Goal: Information Seeking & Learning: Learn about a topic

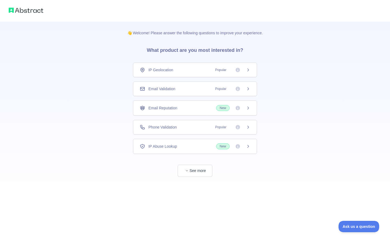
click at [196, 164] on span "See more" at bounding box center [195, 165] width 124 height 23
click at [196, 169] on button "See more" at bounding box center [194, 171] width 35 height 12
click at [181, 72] on div "IP Geolocation Popular" at bounding box center [195, 69] width 110 height 5
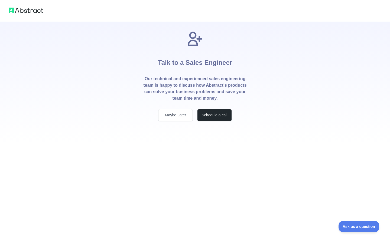
click at [181, 123] on div "Talk to a Sales Engineer Our technical and experienced sales engineering team i…" at bounding box center [194, 82] width 121 height 121
click at [179, 116] on button "Maybe Later" at bounding box center [175, 115] width 35 height 12
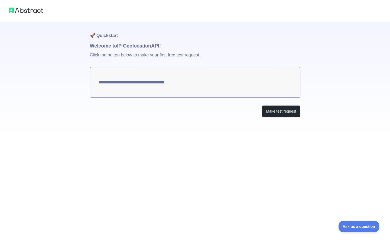
type textarea "**********"
click at [264, 110] on button "Make test request" at bounding box center [281, 112] width 38 height 12
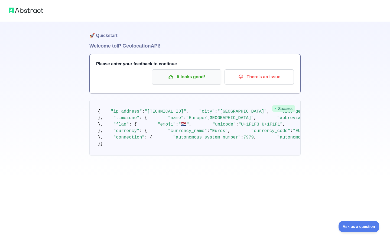
click at [187, 77] on p "It looks good!" at bounding box center [186, 77] width 61 height 9
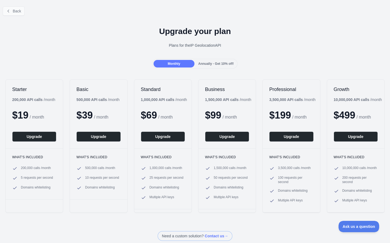
click at [14, 14] on button "Back" at bounding box center [14, 10] width 22 height 9
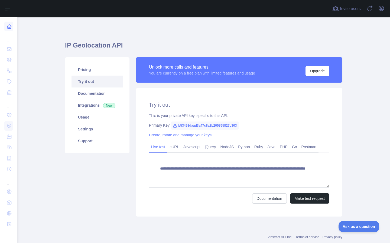
click at [11, 24] on icon at bounding box center [8, 26] width 5 height 5
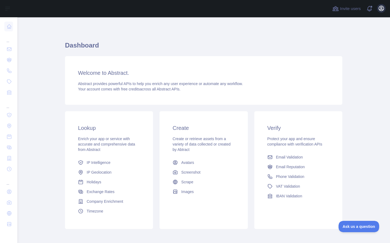
click at [381, 10] on icon "button" at bounding box center [381, 8] width 6 height 6
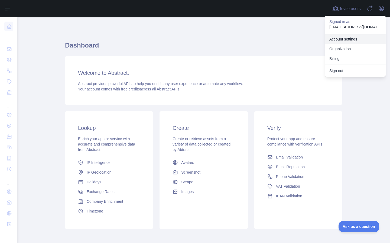
click at [350, 40] on link "Account settings" at bounding box center [355, 39] width 61 height 10
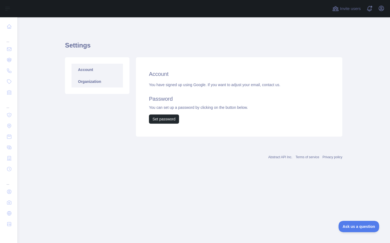
click at [102, 80] on link "Organization" at bounding box center [96, 82] width 51 height 12
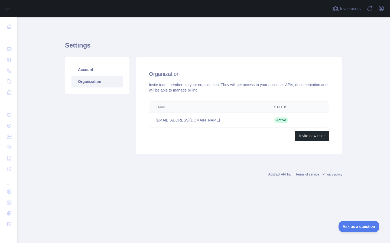
click at [388, 11] on div "Invite users View notifications Open user menu" at bounding box center [203, 8] width 372 height 17
click at [383, 9] on icon "button" at bounding box center [381, 8] width 6 height 6
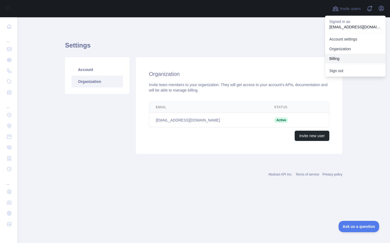
click at [345, 57] on button "Billing" at bounding box center [355, 59] width 61 height 10
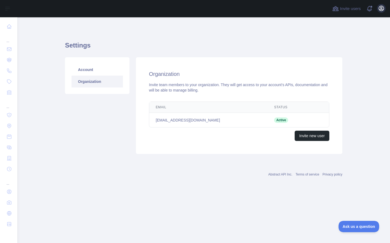
click at [378, 8] on icon "button" at bounding box center [381, 8] width 6 height 6
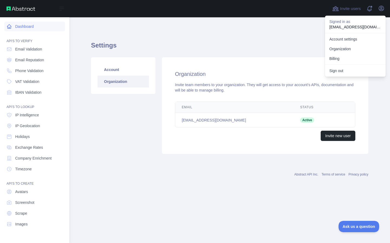
click at [33, 25] on link "Dashboard" at bounding box center [34, 27] width 61 height 10
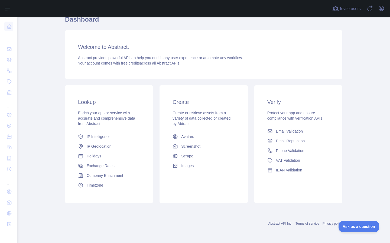
scroll to position [26, 0]
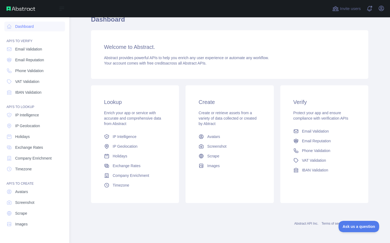
click at [23, 8] on img at bounding box center [20, 8] width 29 height 4
click at [8, 6] on div "Open sidebar" at bounding box center [34, 8] width 69 height 17
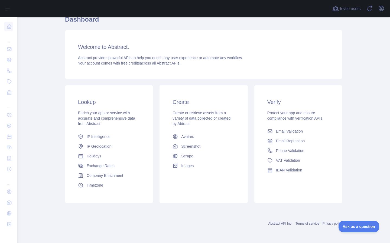
click at [284, 85] on div "Lookup Enrich your app or service with accurate and comprehensive data from Abs…" at bounding box center [204, 144] width 284 height 124
